Goal: Information Seeking & Learning: Learn about a topic

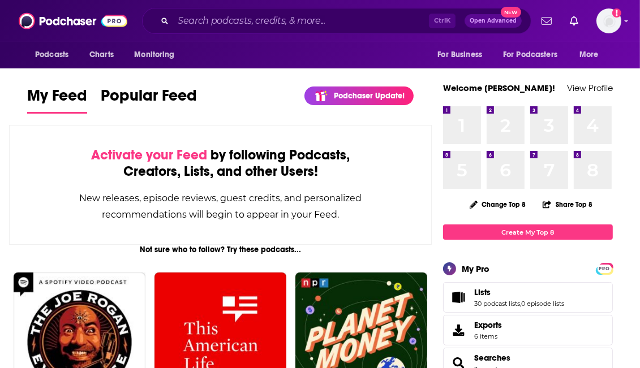
drag, startPoint x: 2, startPoint y: 349, endPoint x: 17, endPoint y: 337, distance: 18.9
click at [235, 25] on input "Search podcasts, credits, & more..." at bounding box center [301, 21] width 256 height 18
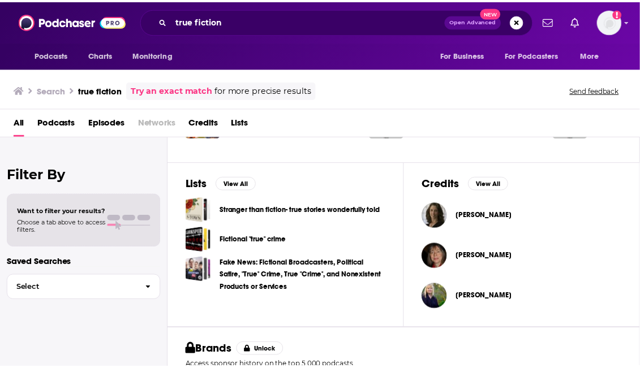
scroll to position [226, 0]
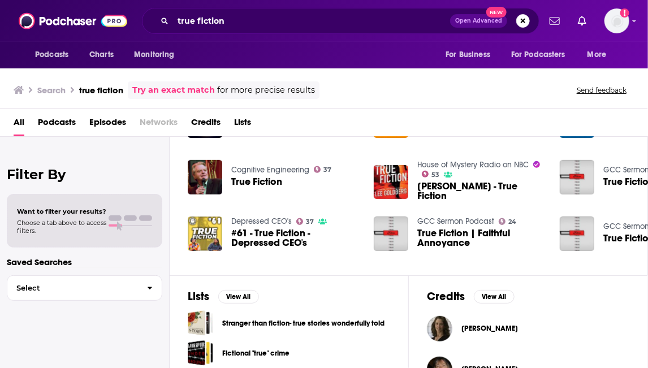
click at [51, 124] on span "Podcasts" at bounding box center [57, 124] width 38 height 23
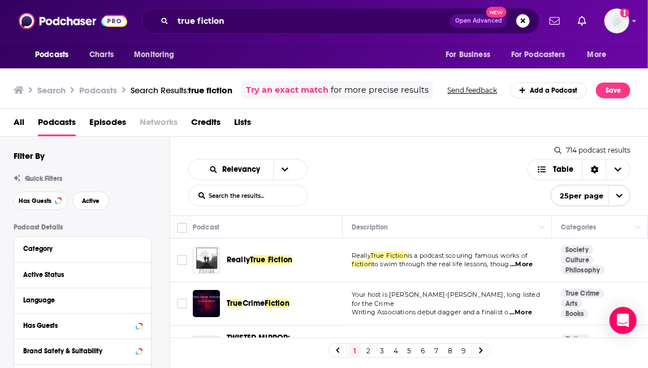
drag, startPoint x: 503, startPoint y: 347, endPoint x: 524, endPoint y: 335, distance: 23.6
click at [503, 347] on div "1 2 3 4 5 6 7 8 9" at bounding box center [409, 350] width 479 height 25
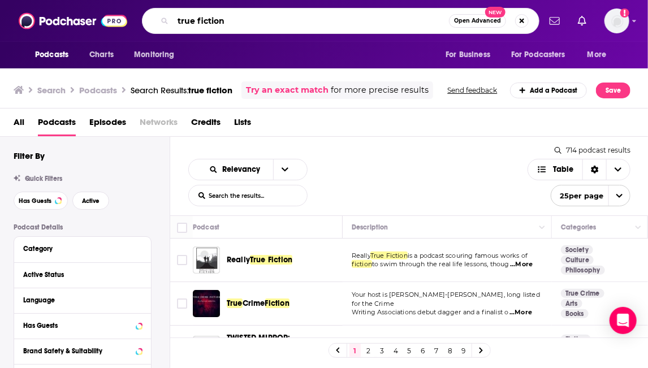
click at [239, 16] on input "true fiction" at bounding box center [311, 21] width 276 height 18
type input "true fiction project"
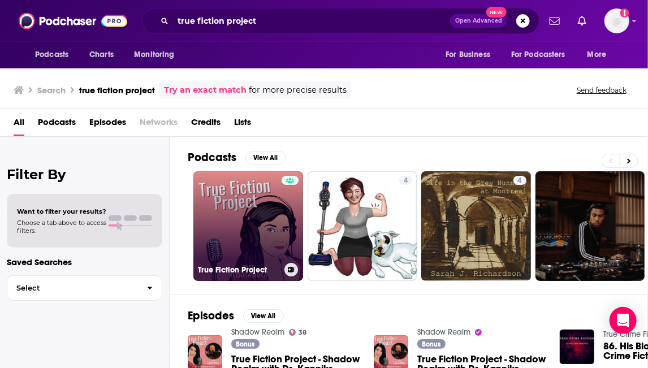
click at [247, 224] on link "True Fiction Project" at bounding box center [248, 226] width 110 height 110
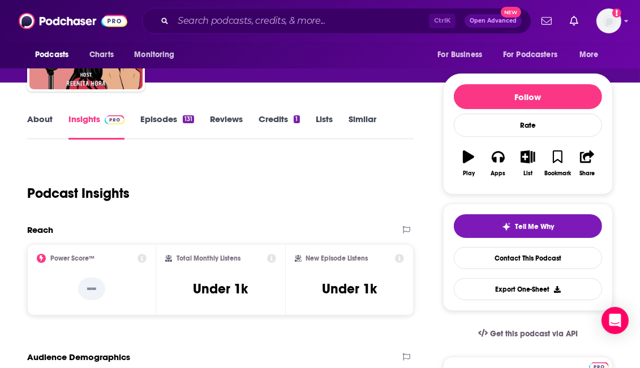
scroll to position [57, 0]
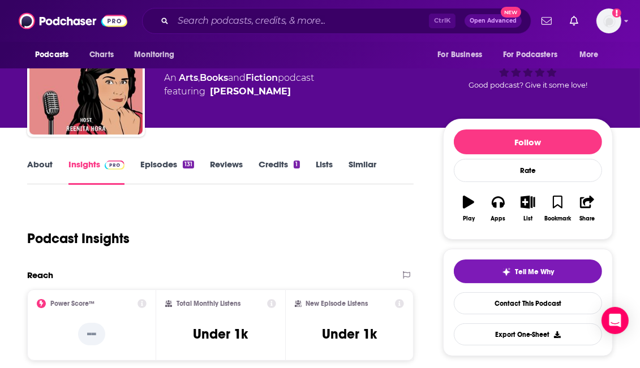
click at [161, 160] on link "Episodes 131" at bounding box center [167, 172] width 54 height 26
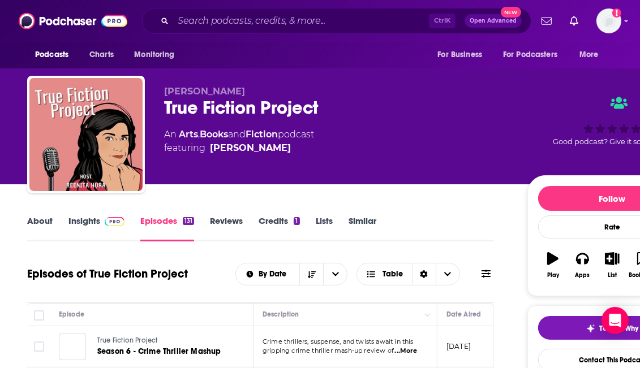
click at [86, 221] on link "Insights" at bounding box center [96, 229] width 56 height 26
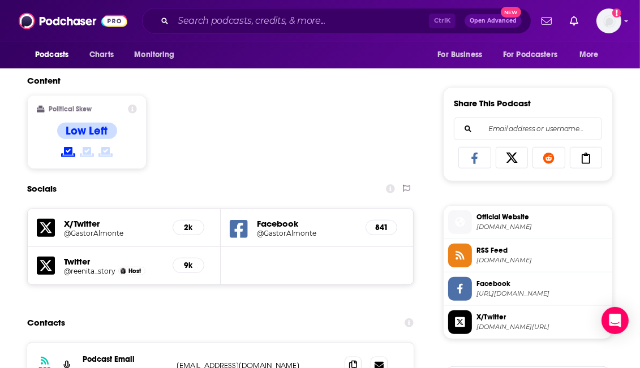
scroll to position [792, 0]
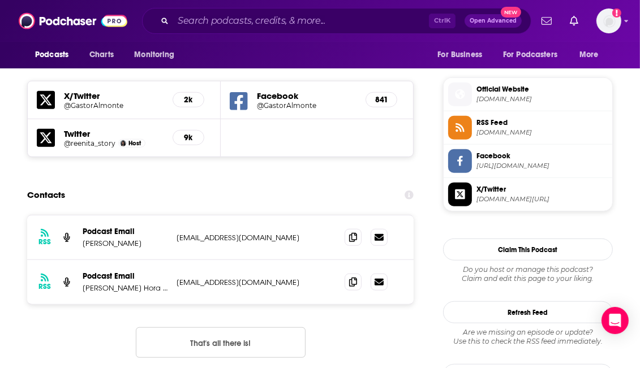
drag, startPoint x: 52, startPoint y: 359, endPoint x: 73, endPoint y: 348, distance: 23.8
click at [52, 360] on div "RSS Podcast Email Reenita Hora truefictionprojectpodcast@gmail.com truefictionp…" at bounding box center [220, 295] width 386 height 161
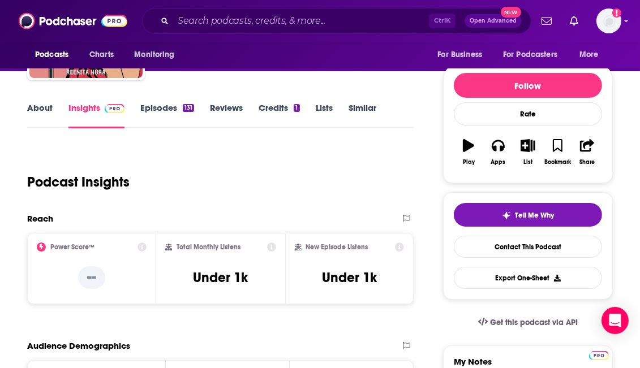
scroll to position [0, 0]
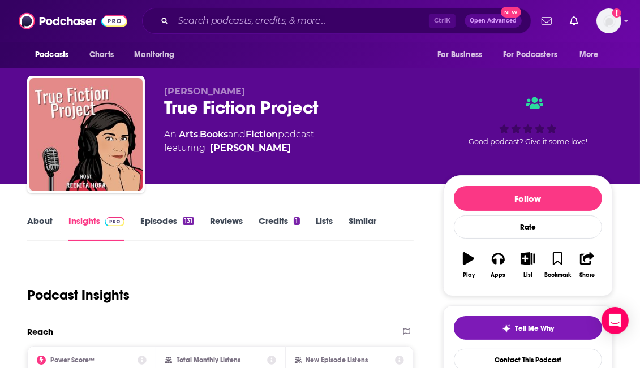
click at [160, 219] on link "Episodes 131" at bounding box center [167, 229] width 54 height 26
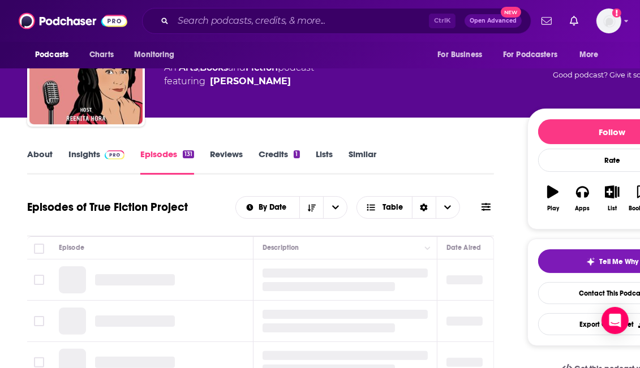
scroll to position [113, 0]
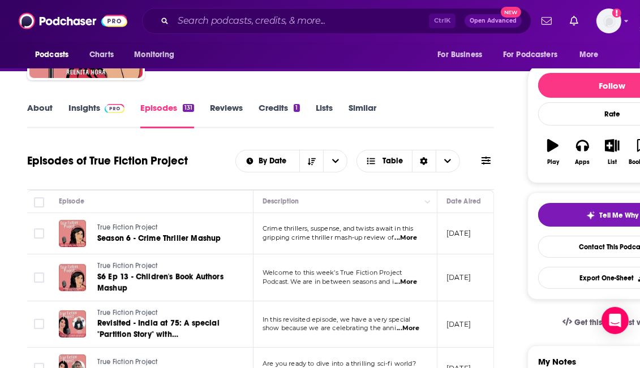
click at [407, 243] on td "Crime thrillers, suspense, and twists await in this gripping crime thriller mas…" at bounding box center [345, 233] width 184 height 41
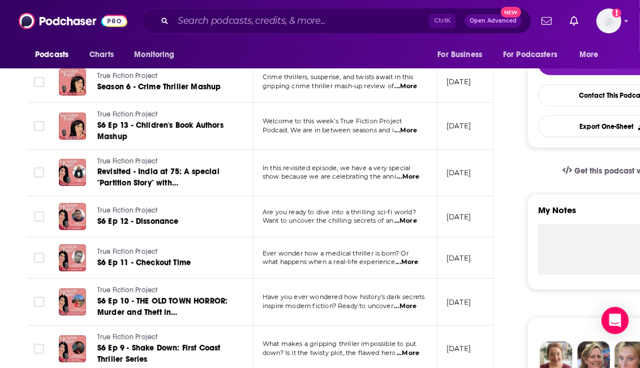
scroll to position [283, 0]
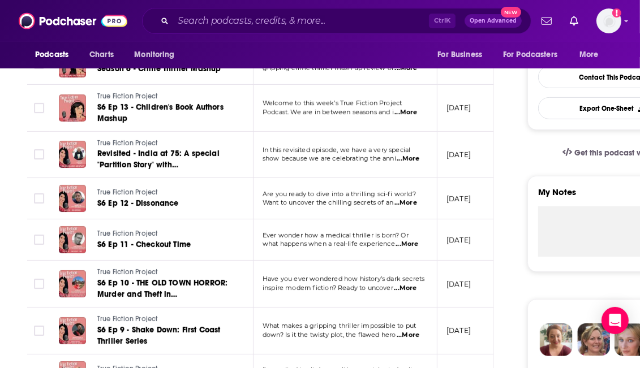
click at [407, 158] on span "...More" at bounding box center [408, 158] width 23 height 9
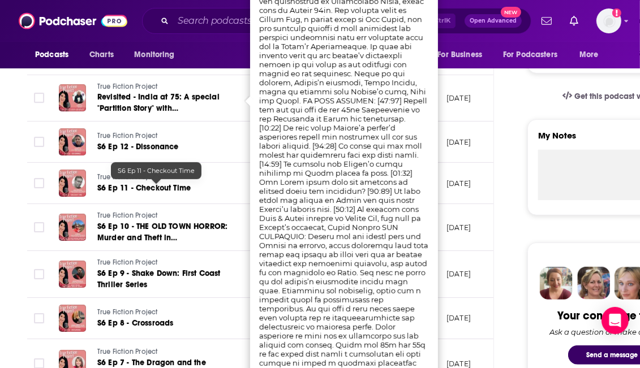
scroll to position [396, 0]
